Goal: Transaction & Acquisition: Subscribe to service/newsletter

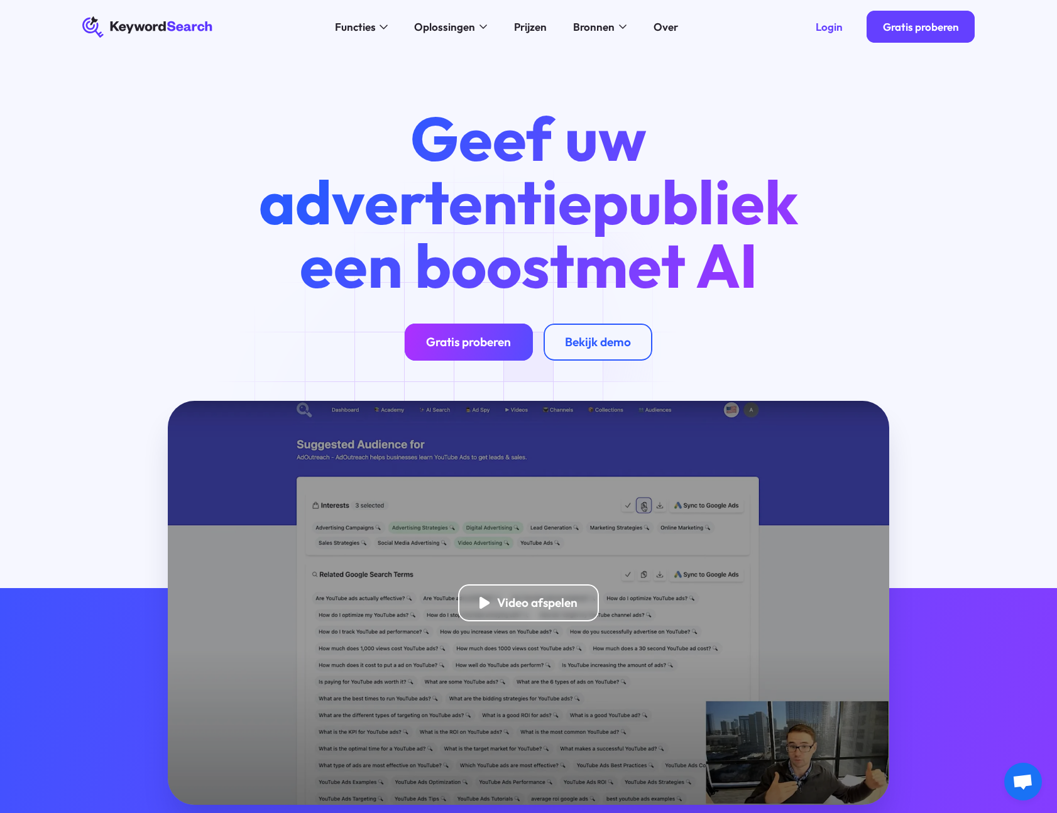
click at [497, 344] on font "Gratis proberen" at bounding box center [468, 341] width 85 height 15
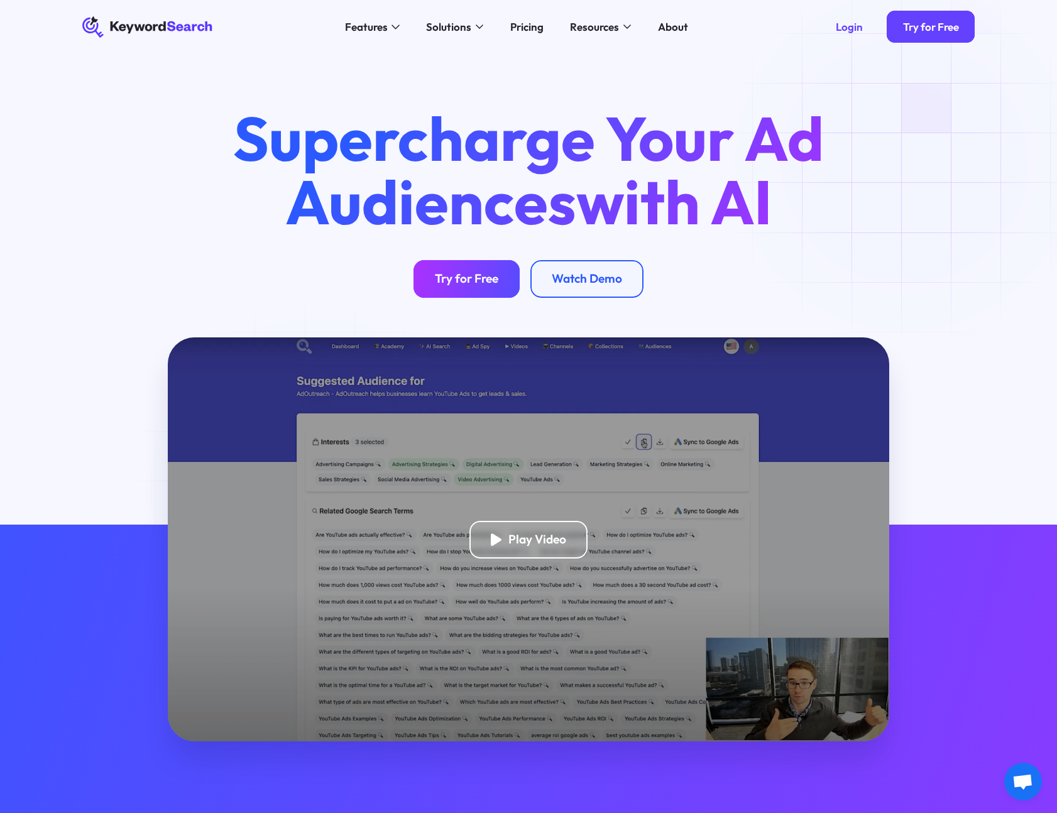
click at [913, 162] on div "Supercharge Your Ad Audiences with AI Try for Free Watch Demo" at bounding box center [528, 202] width 935 height 190
